Goal: Find specific page/section: Find specific page/section

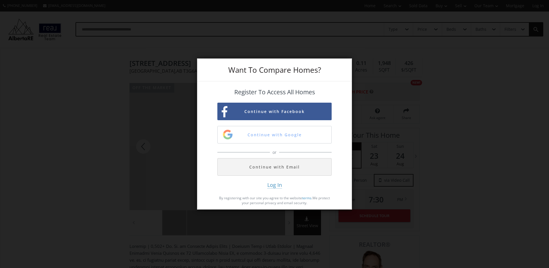
drag, startPoint x: 0, startPoint y: 0, endPoint x: 134, endPoint y: 63, distance: 148.3
drag, startPoint x: 134, startPoint y: 63, endPoint x: 406, endPoint y: 108, distance: 275.4
click at [387, 111] on div "Want To Compare Homes? Register To Access All Homes Continue with Facebook Cont…" at bounding box center [274, 134] width 549 height 268
click at [133, 89] on div "Want To Compare Homes? Register To Access All Homes Continue with Facebook Cont…" at bounding box center [274, 134] width 549 height 268
drag, startPoint x: 126, startPoint y: 63, endPoint x: 202, endPoint y: 64, distance: 75.8
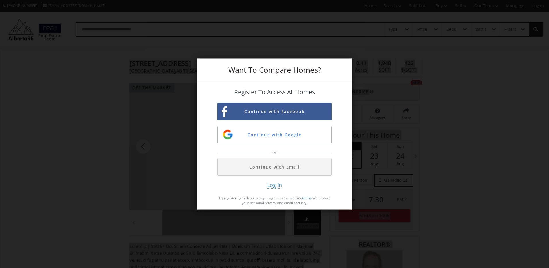
click at [202, 64] on body "[PHONE_NUMBER] [EMAIL_ADDRESS][DOMAIN_NAME] Home Search Search By Map Advanced …" at bounding box center [274, 134] width 549 height 268
